Goal: Task Accomplishment & Management: Complete application form

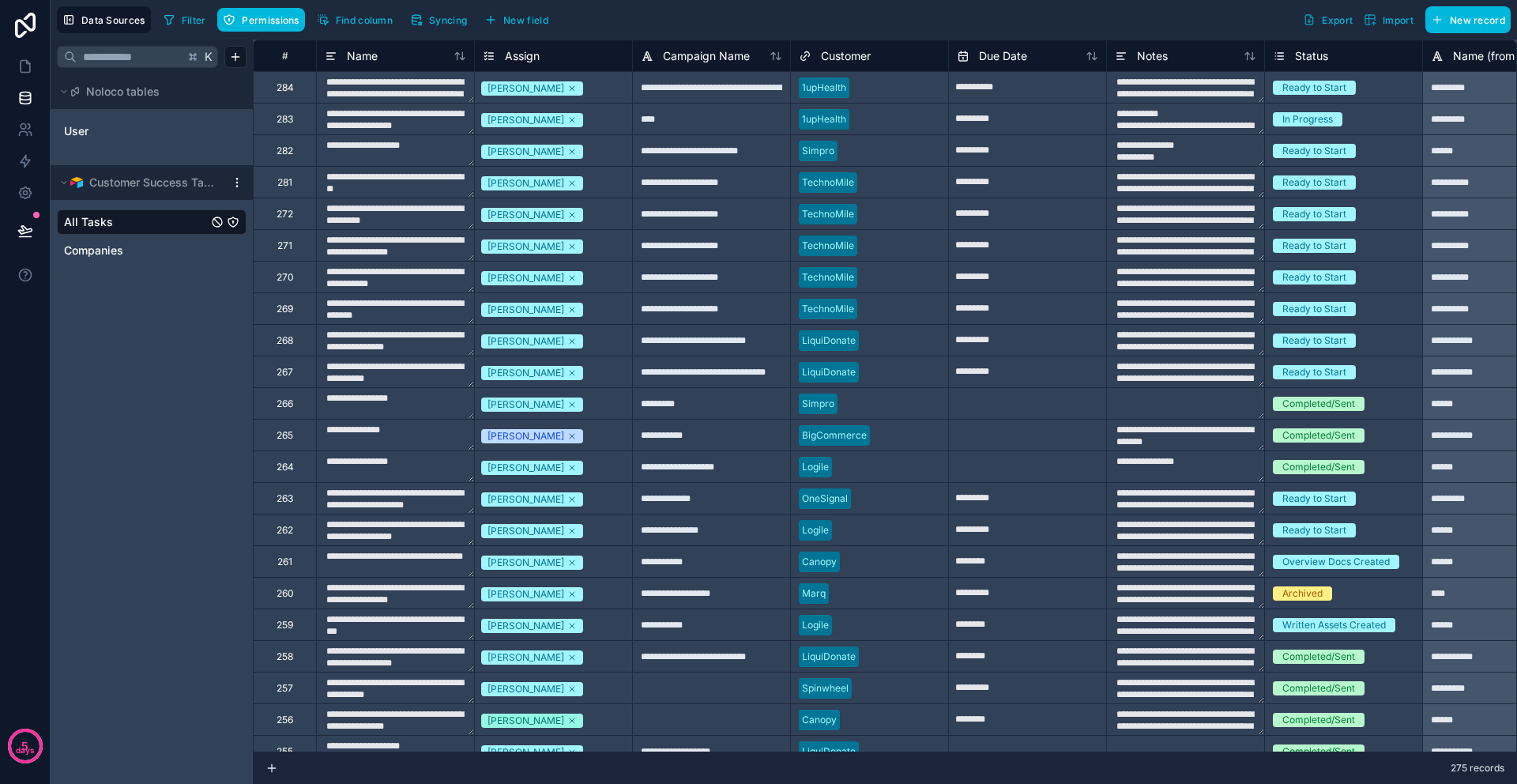
scroll to position [0, 270]
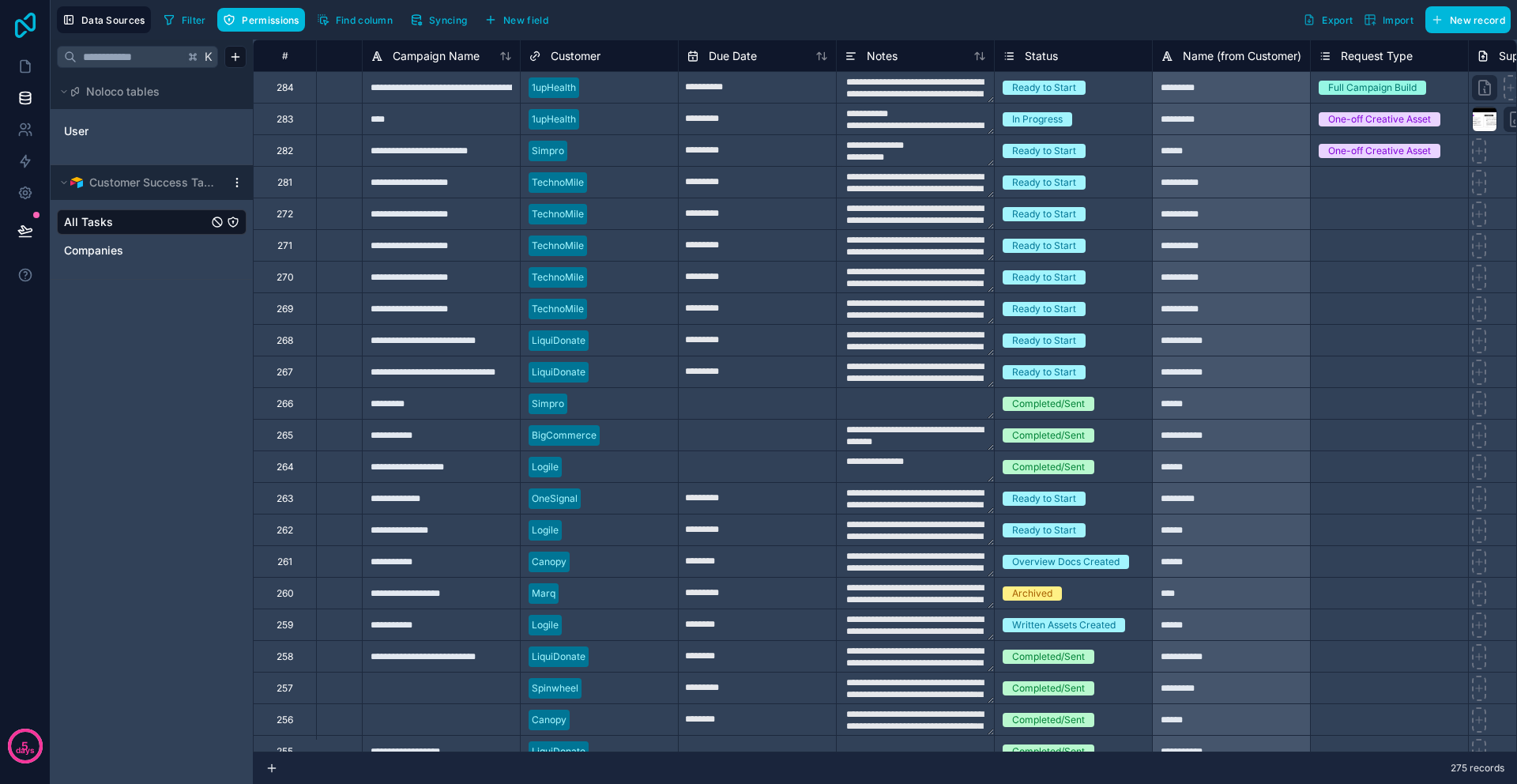
click at [22, 22] on icon at bounding box center [25, 24] width 32 height 25
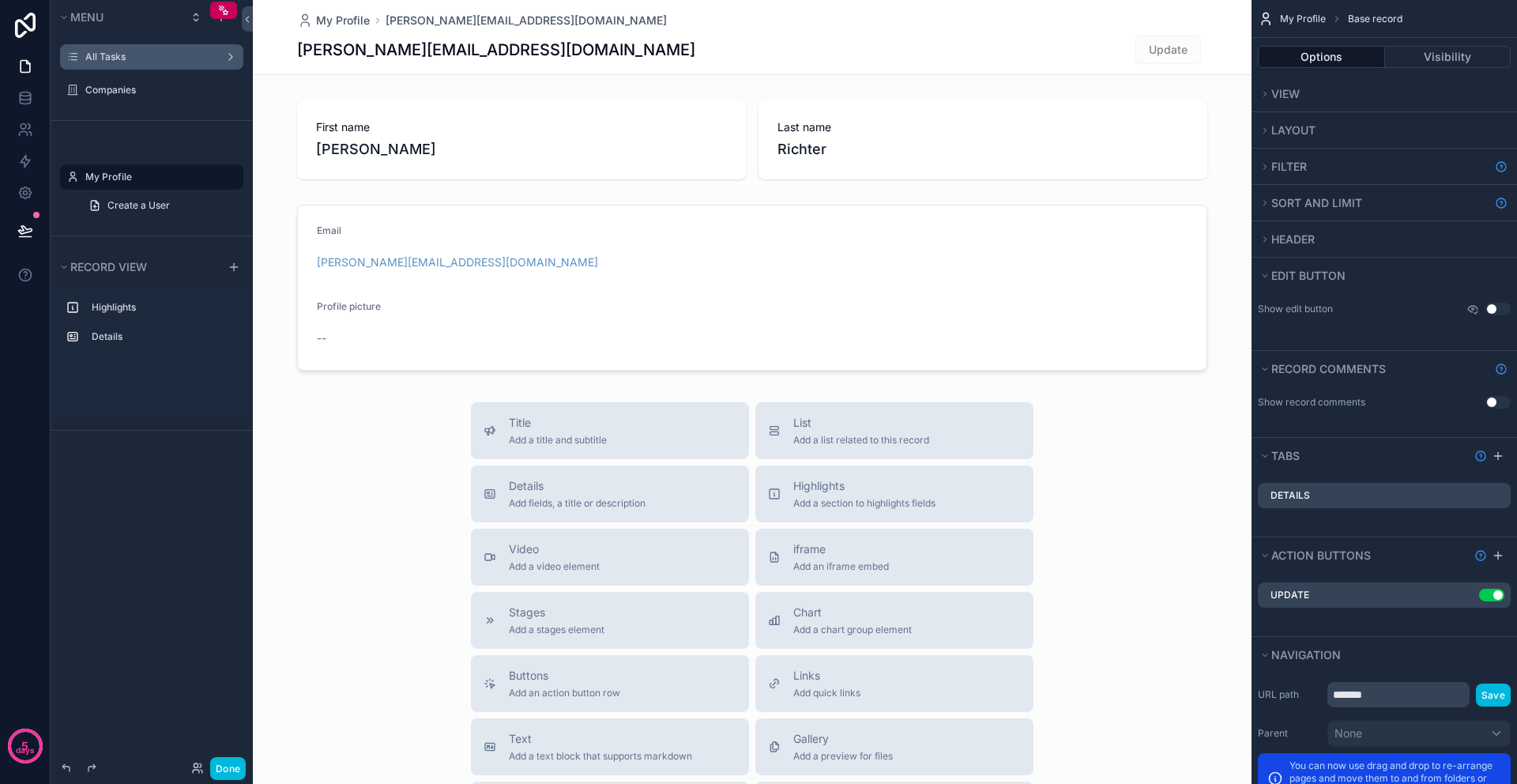
click at [102, 58] on label "All Tasks" at bounding box center [148, 56] width 126 height 12
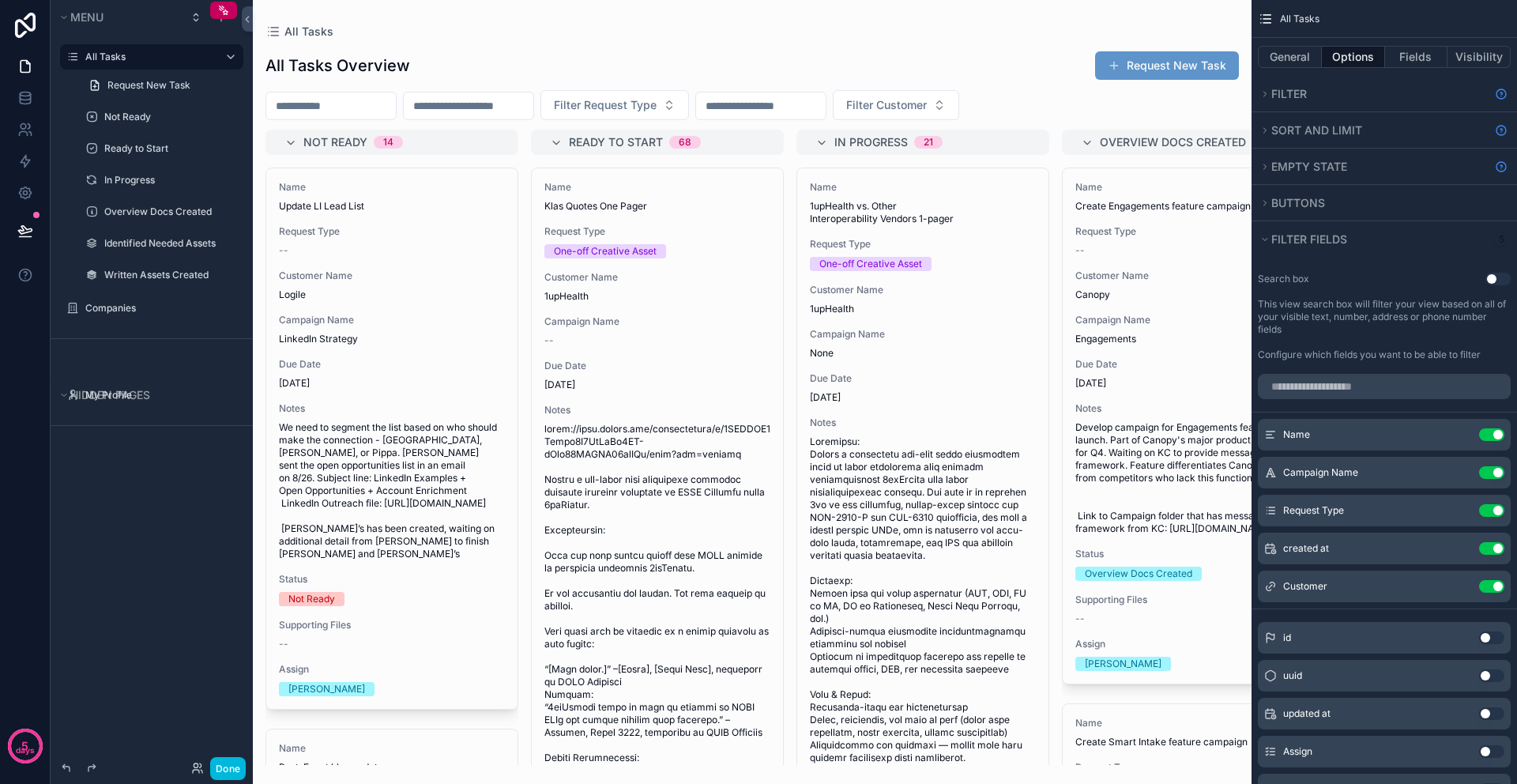
click at [1172, 62] on div "scrollable content" at bounding box center [752, 392] width 999 height 784
click at [1157, 65] on button "Request New Task" at bounding box center [1167, 66] width 143 height 28
